Goal: Information Seeking & Learning: Check status

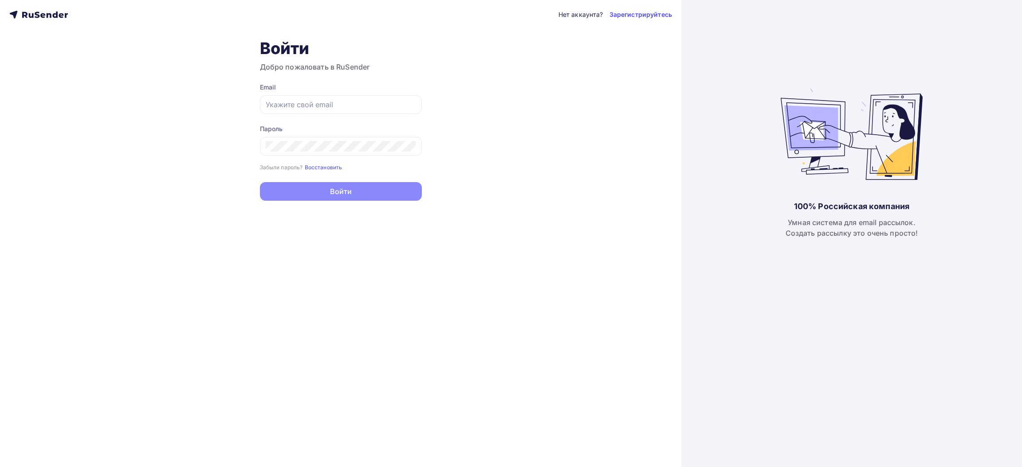
drag, startPoint x: 799, startPoint y: 76, endPoint x: 770, endPoint y: 80, distance: 29.5
click at [800, 76] on div "100% Российская компания Умная система для email рассылок. Создать рассылку это…" at bounding box center [852, 233] width 142 height 467
drag, startPoint x: 722, startPoint y: 120, endPoint x: 702, endPoint y: 113, distance: 21.5
click at [723, 119] on div "100% Российская компания Умная система для email рассылок. Создать рассылку это…" at bounding box center [851, 233] width 341 height 467
click at [291, 100] on input "text" at bounding box center [341, 104] width 150 height 11
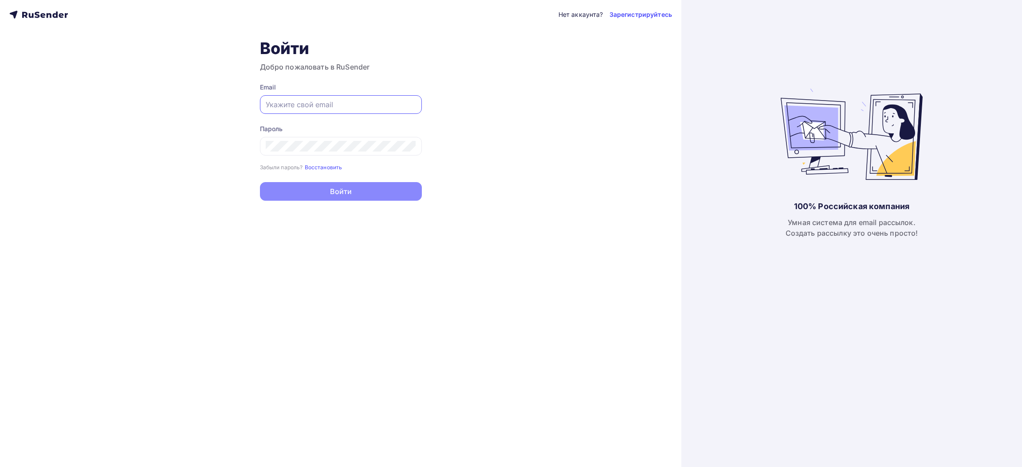
paste input "[URL][DOMAIN_NAME]"
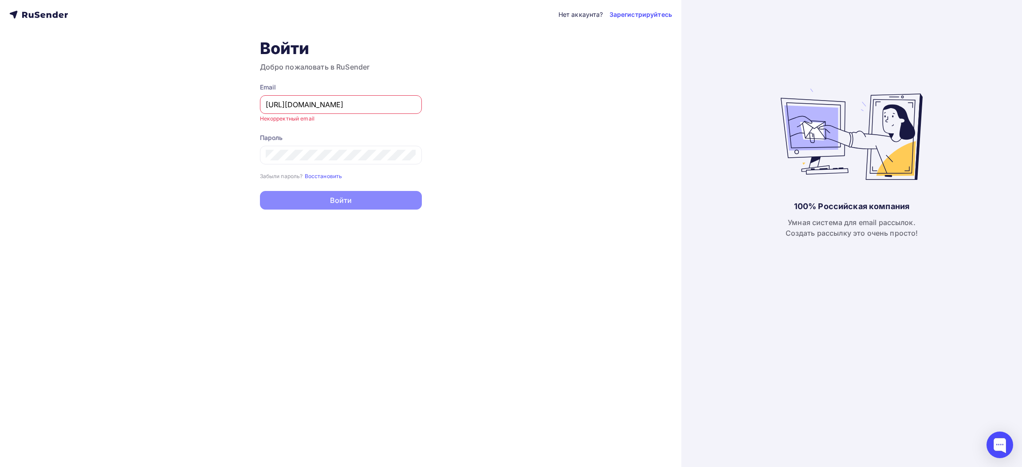
click at [17, 221] on div "Нет аккаунта? Зарегистрируйтесь Войти Добро пожаловать в RuSender Email [URL][D…" at bounding box center [340, 233] width 681 height 467
click at [319, 98] on div "[URL][DOMAIN_NAME]" at bounding box center [341, 104] width 162 height 19
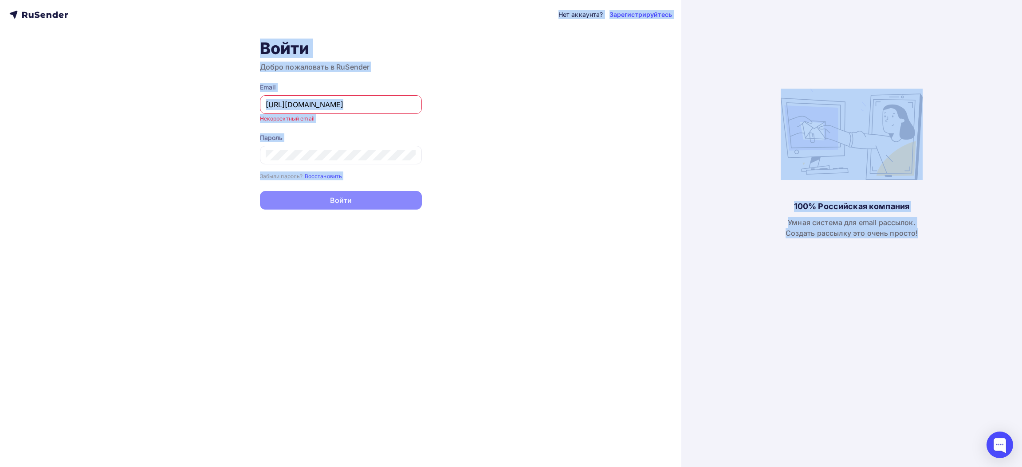
click at [355, 101] on input "[URL][DOMAIN_NAME]" at bounding box center [341, 104] width 150 height 11
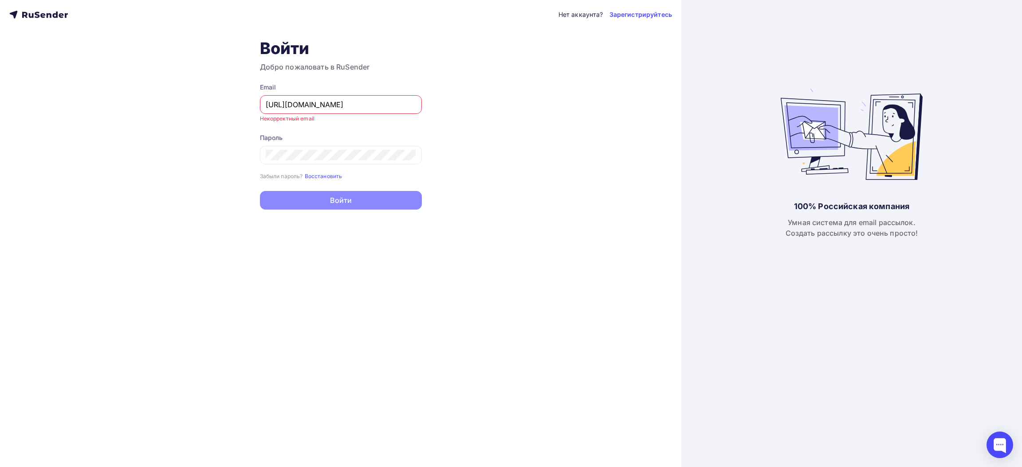
paste input "[EMAIL_ADDRESS][DOMAIN_NAME]"
type input "[EMAIL_ADDRESS][DOMAIN_NAME]"
drag, startPoint x: 145, startPoint y: 192, endPoint x: 242, endPoint y: 159, distance: 101.8
click at [145, 192] on div "Нет аккаунта? Зарегистрируйтесь Войти Добро пожаловать в RuSender Email [EMAIL_…" at bounding box center [340, 233] width 681 height 467
drag, startPoint x: 306, startPoint y: 127, endPoint x: 307, endPoint y: 132, distance: 5.3
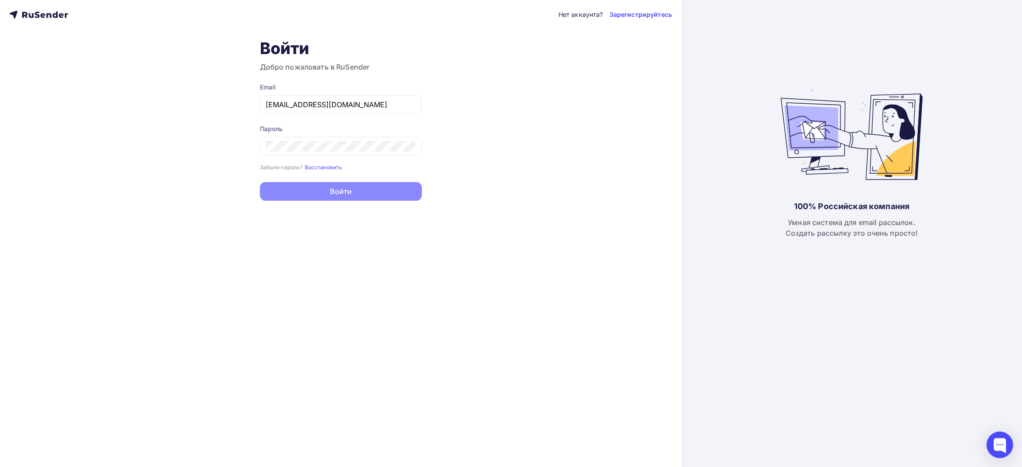
click at [306, 128] on div "Пароль" at bounding box center [341, 129] width 162 height 9
click at [334, 202] on div "Нет аккаунта? Зарегистрируйтесь Войти Добро пожаловать в RuSender Email [EMAIL_…" at bounding box center [340, 233] width 681 height 467
click at [313, 191] on button "Войти" at bounding box center [341, 192] width 162 height 19
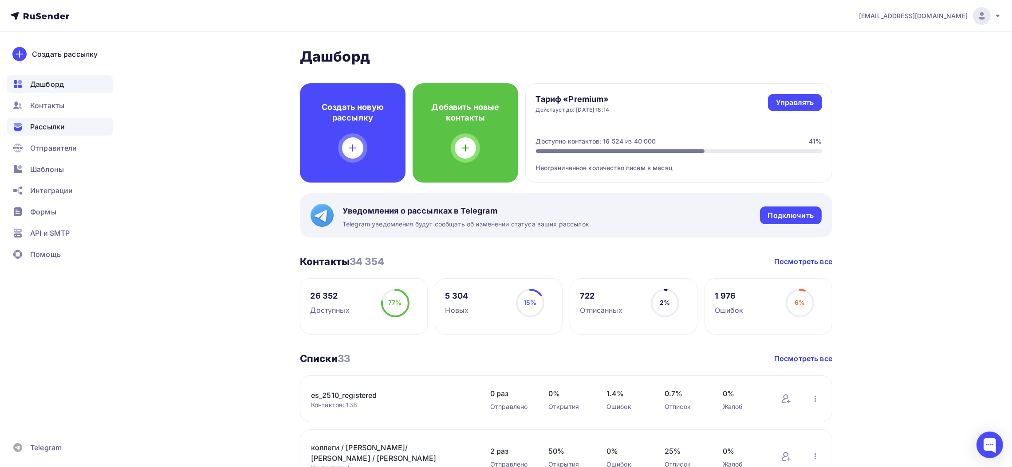
click at [32, 125] on span "Рассылки" at bounding box center [47, 127] width 35 height 11
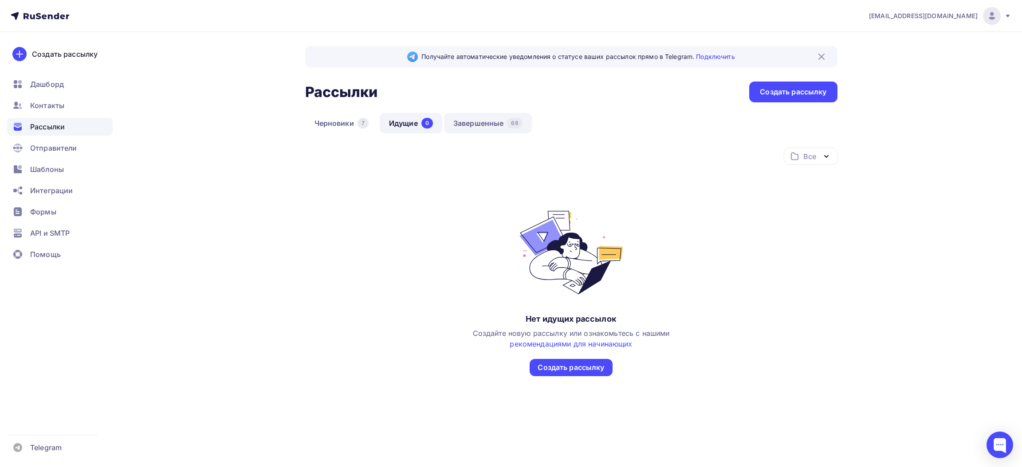
click at [487, 125] on link "Завершенные 68" at bounding box center [488, 123] width 88 height 20
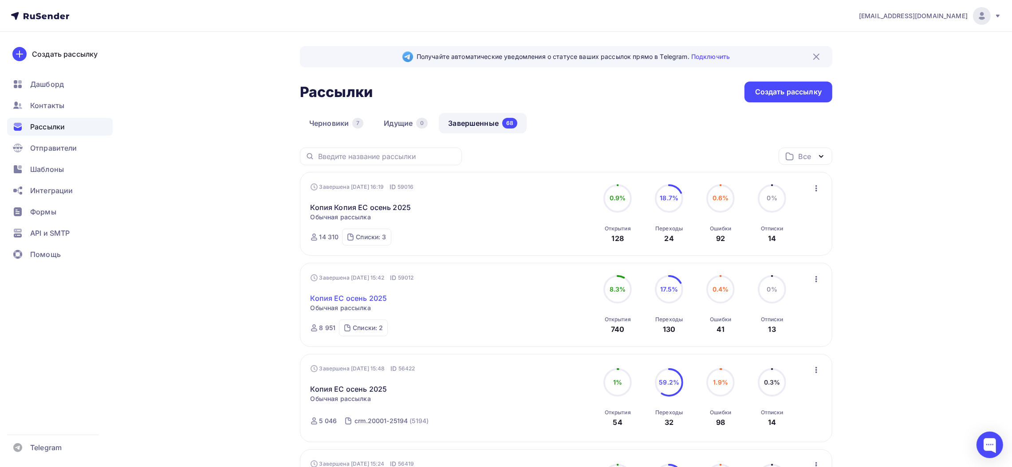
click at [345, 296] on link "Копия ЕС осень 2025" at bounding box center [348, 298] width 77 height 11
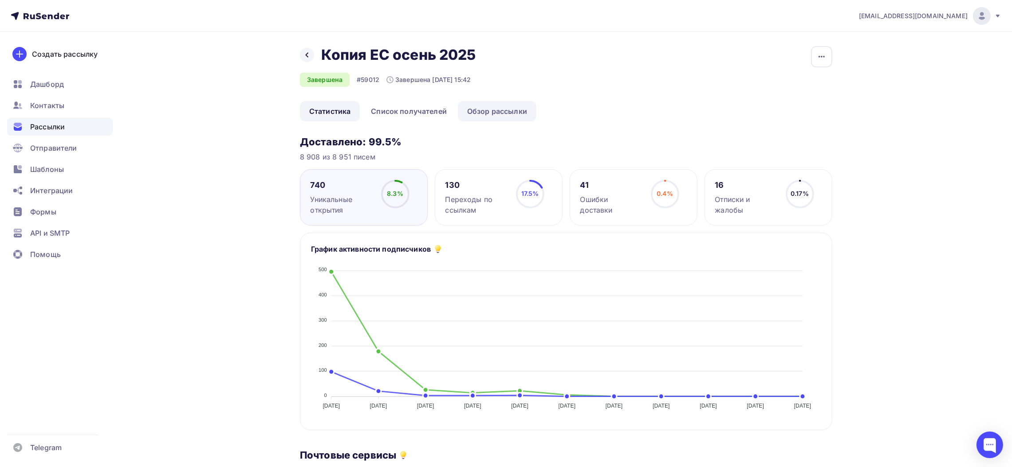
click at [487, 116] on link "Обзор рассылки" at bounding box center [497, 111] width 78 height 20
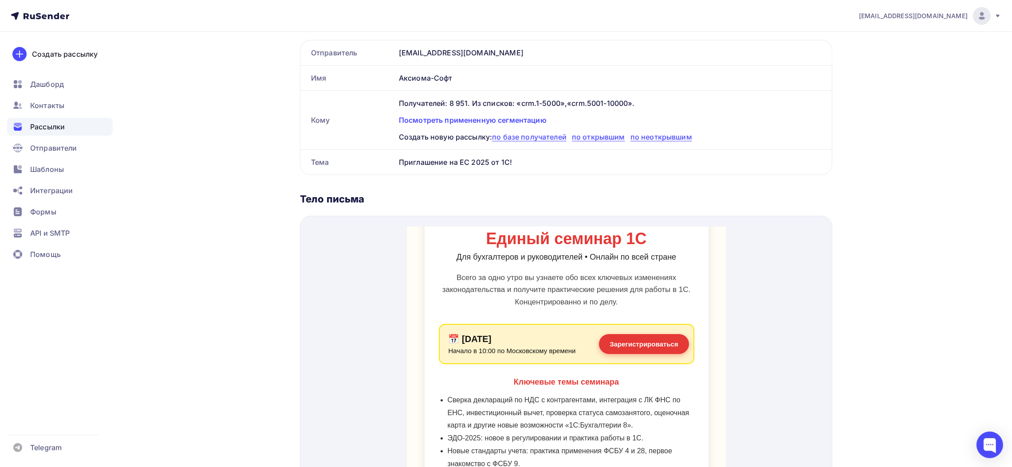
scroll to position [67, 0]
click at [639, 329] on link "Зарегистрироваться" at bounding box center [643, 334] width 90 height 20
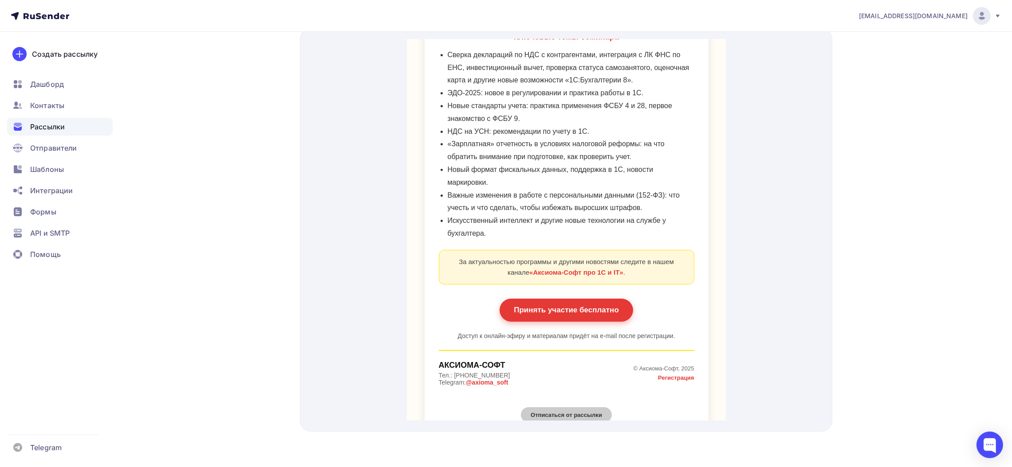
scroll to position [262, 0]
